Goal: Task Accomplishment & Management: Use online tool/utility

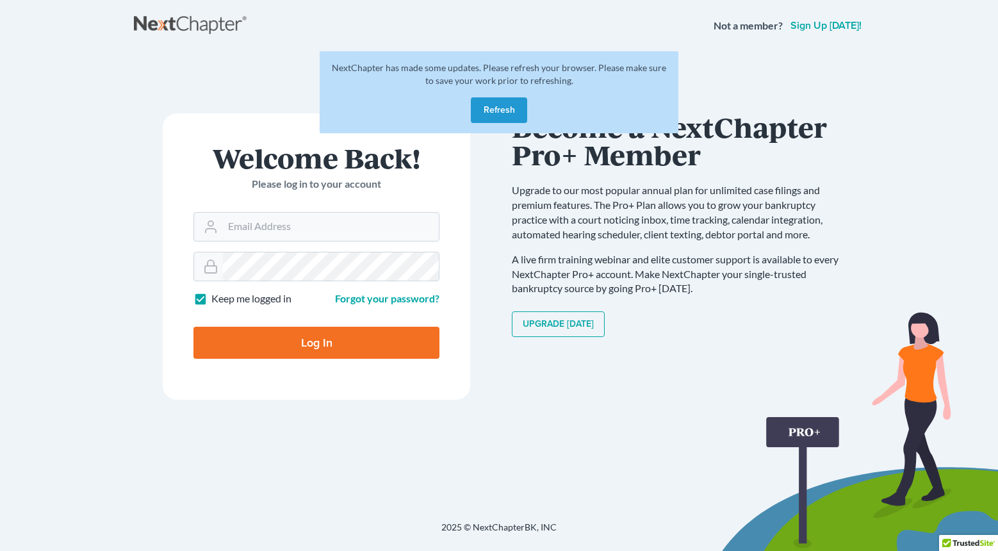
click at [516, 111] on button "Refresh" at bounding box center [499, 110] width 56 height 26
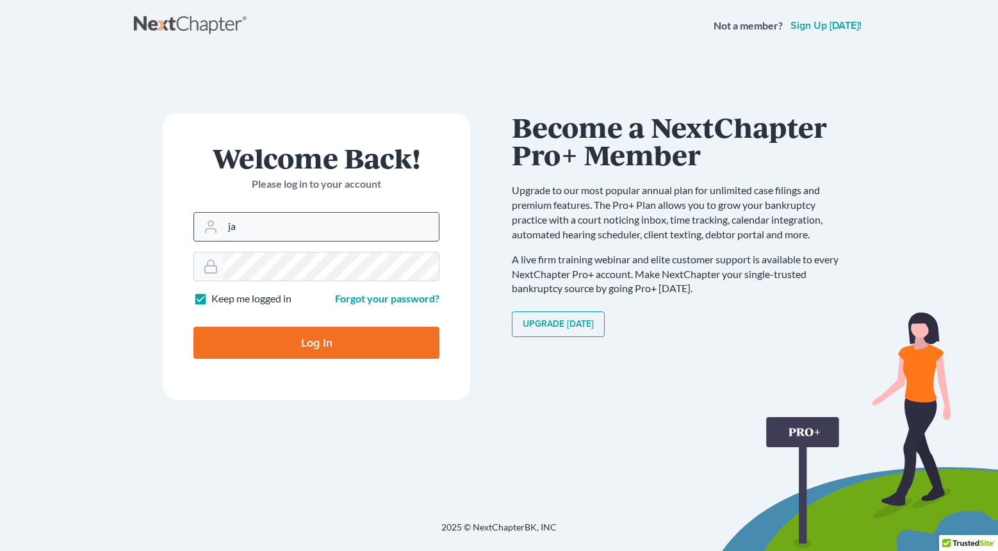
type input "j"
type input "Jasmine@gorginianlaw.com"
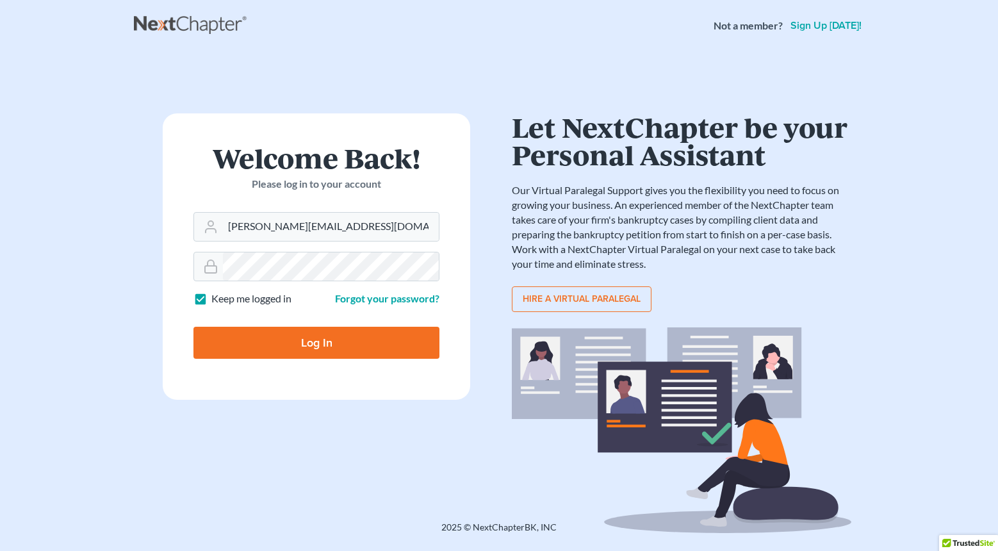
click at [358, 349] on input "Log In" at bounding box center [316, 343] width 246 height 32
type input "Thinking..."
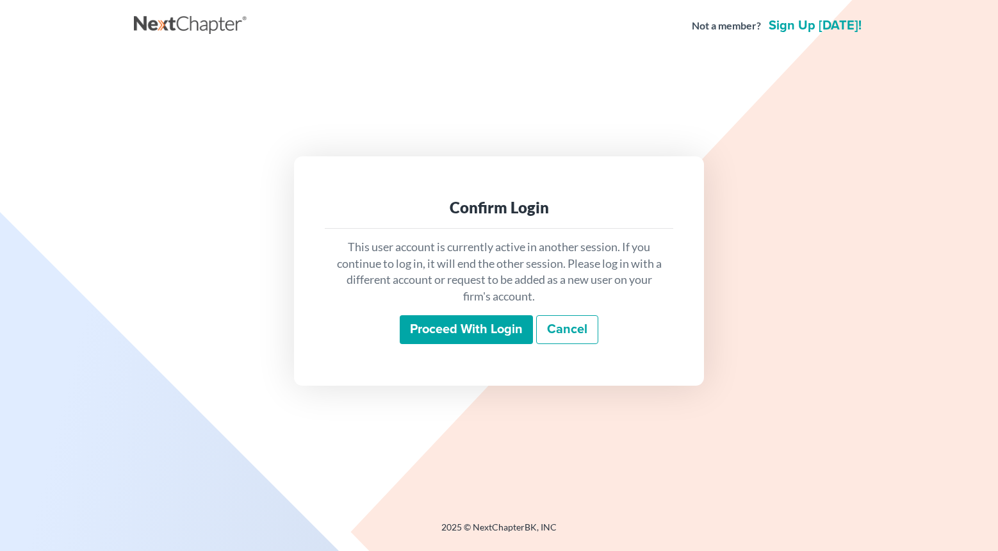
click at [452, 320] on input "Proceed with login" at bounding box center [466, 329] width 133 height 29
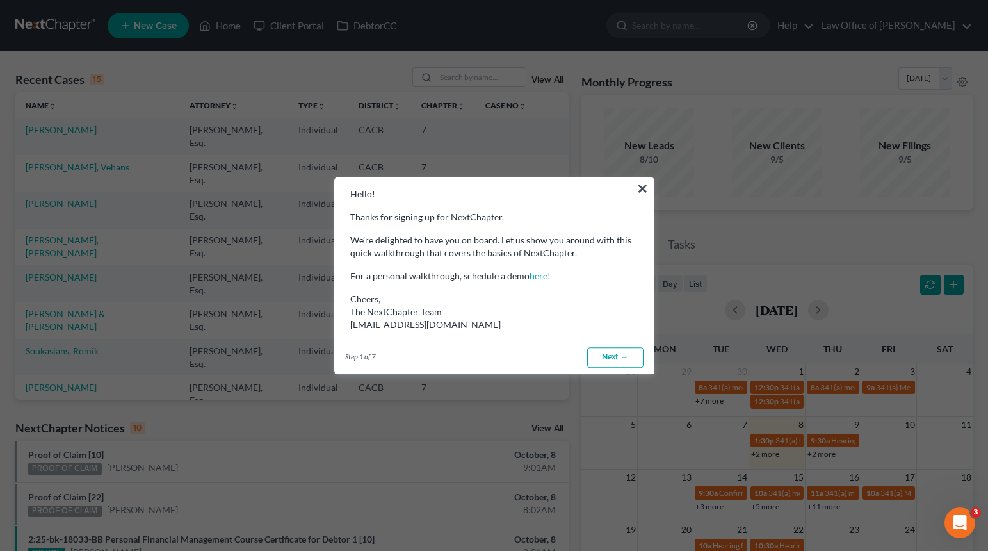
click at [615, 352] on link "Next →" at bounding box center [615, 357] width 56 height 20
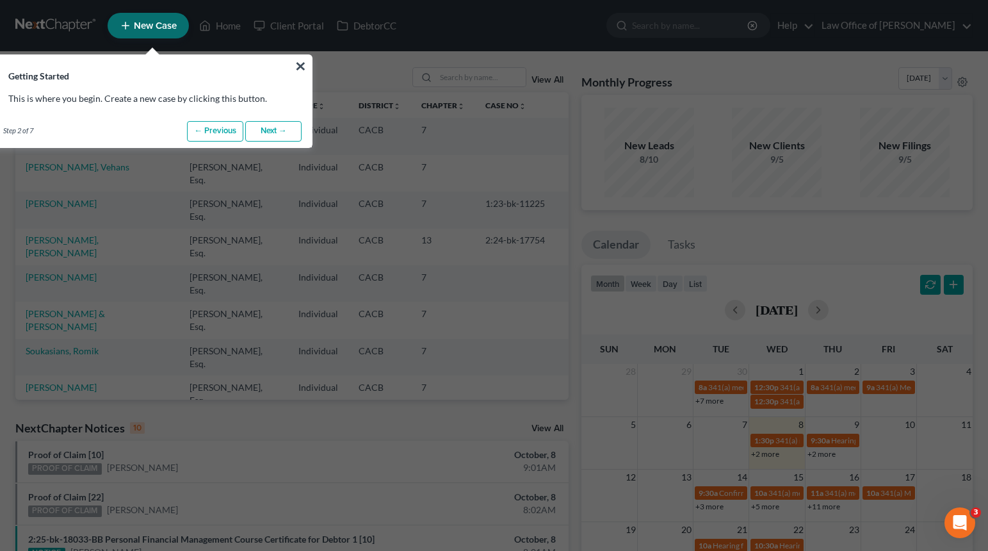
click at [281, 128] on link "Next →" at bounding box center [273, 131] width 56 height 20
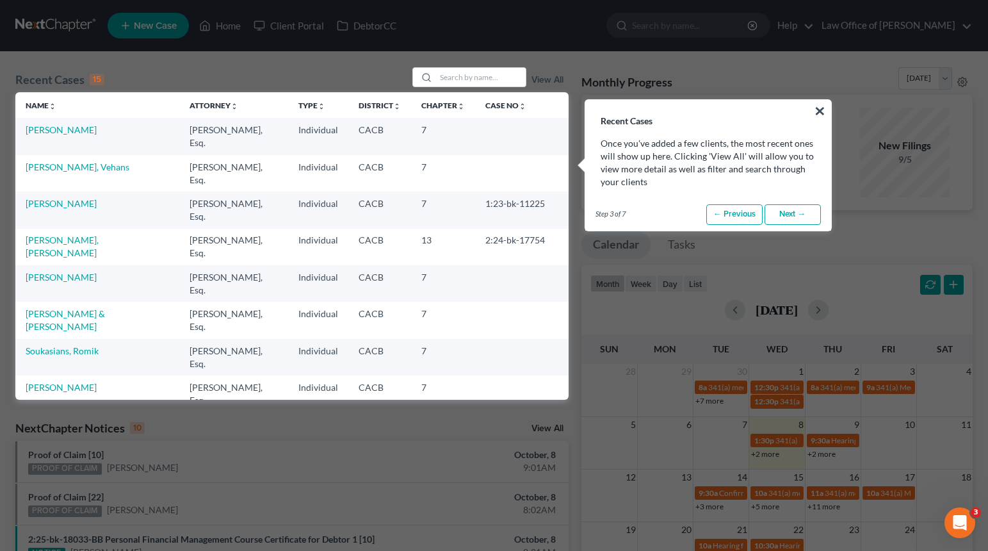
click at [793, 214] on link "Next →" at bounding box center [793, 214] width 56 height 20
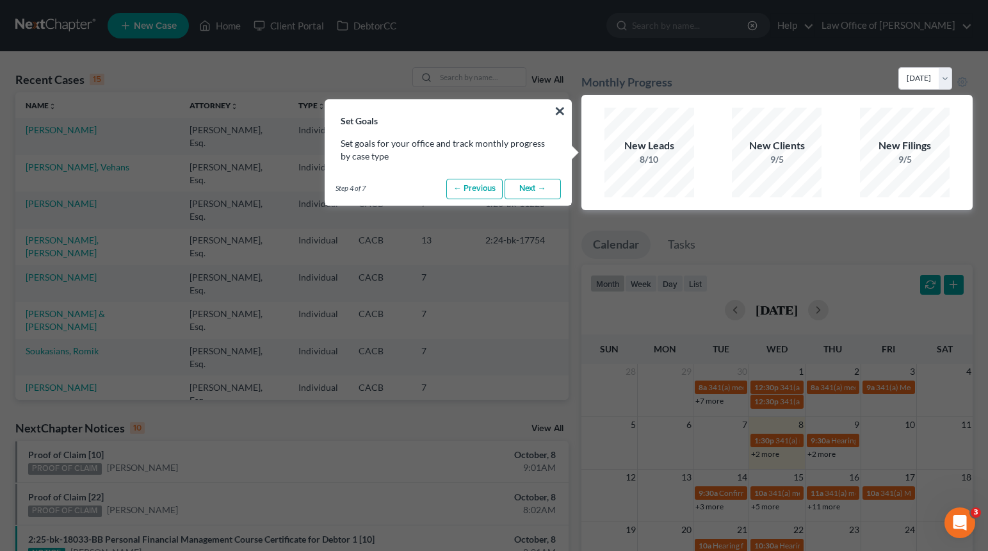
click at [539, 193] on link "Next →" at bounding box center [533, 189] width 56 height 20
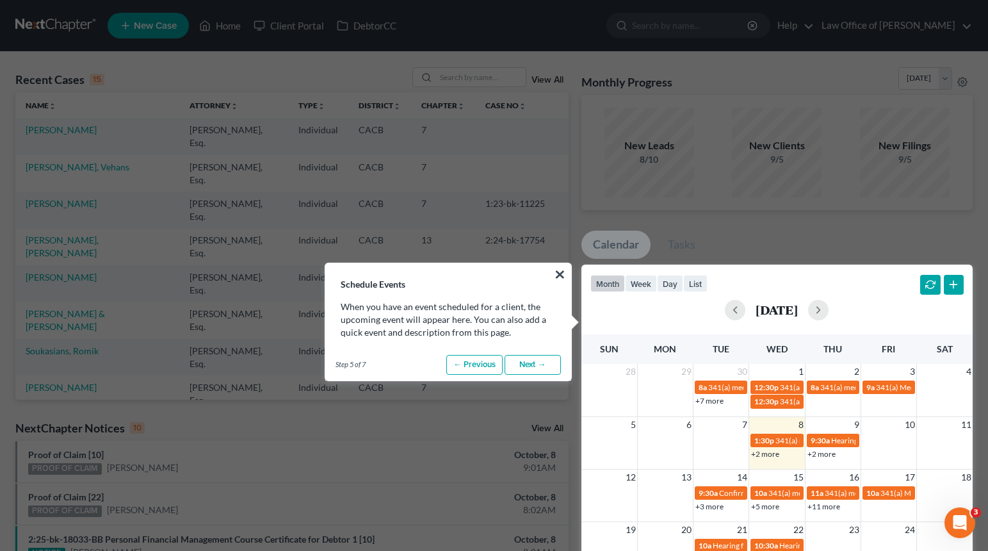
click at [552, 363] on link "Next →" at bounding box center [533, 365] width 56 height 20
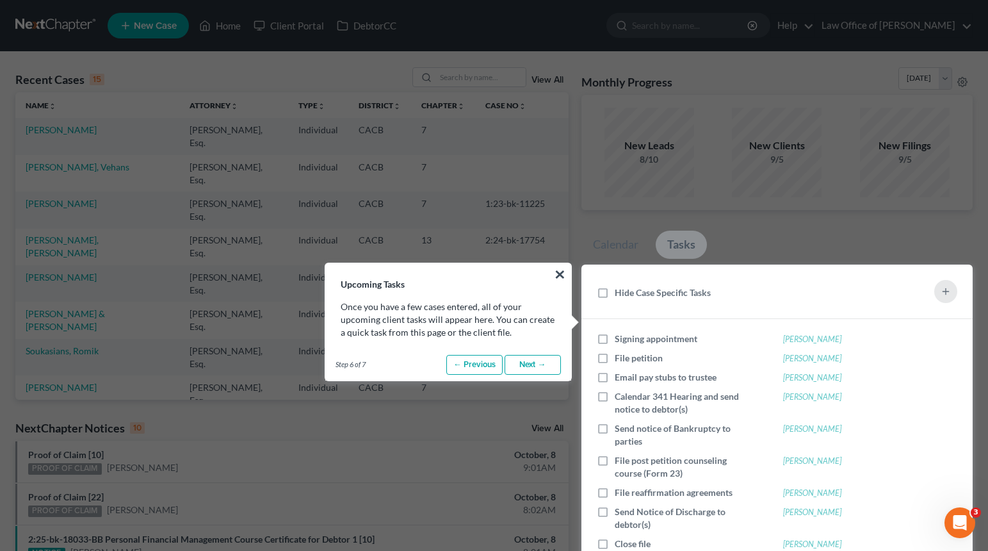
click at [551, 367] on link "Next →" at bounding box center [533, 365] width 56 height 20
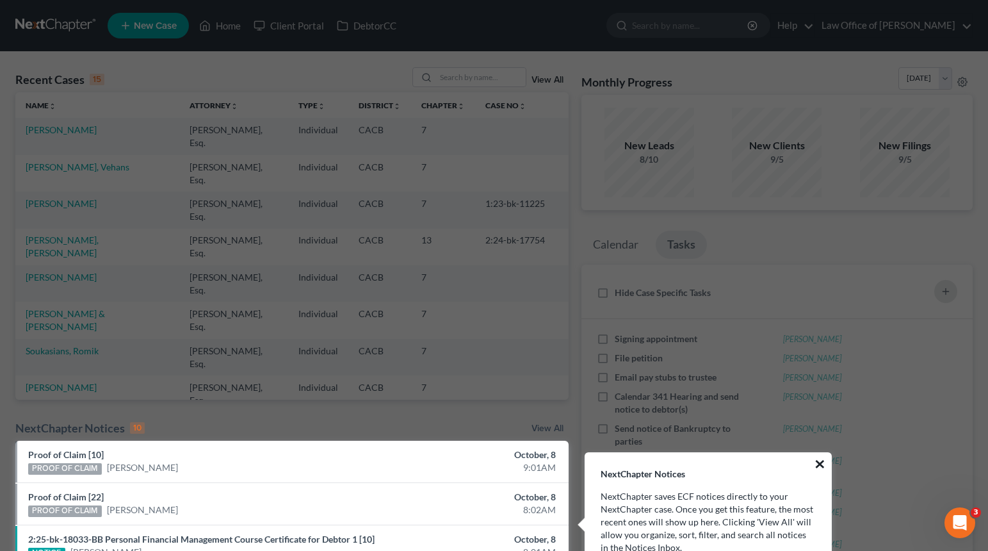
click at [817, 466] on button "×" at bounding box center [820, 463] width 12 height 20
